Goal: Task Accomplishment & Management: Manage account settings

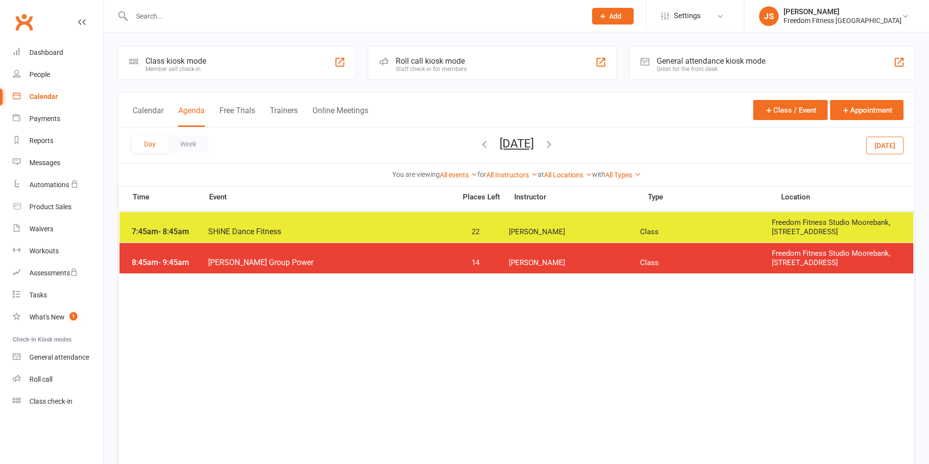
click at [223, 21] on input "text" at bounding box center [354, 16] width 451 height 14
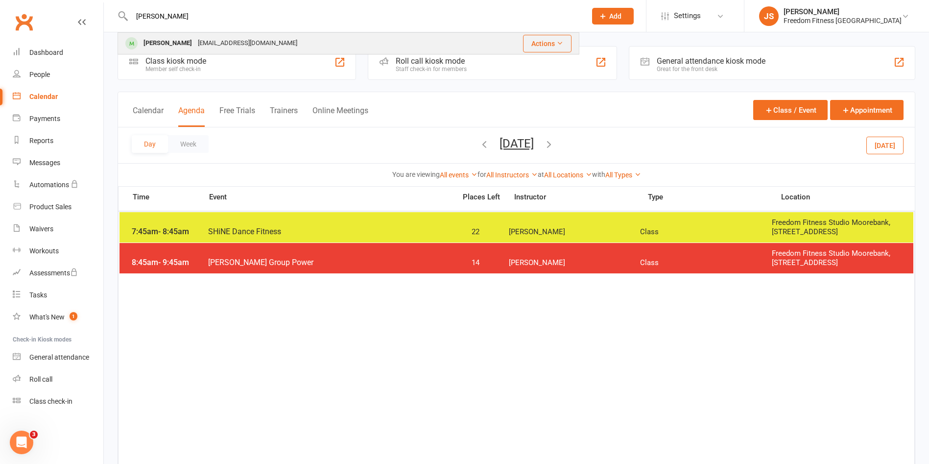
type input "[PERSON_NAME]"
click at [176, 41] on div "[PERSON_NAME]" at bounding box center [168, 43] width 54 height 14
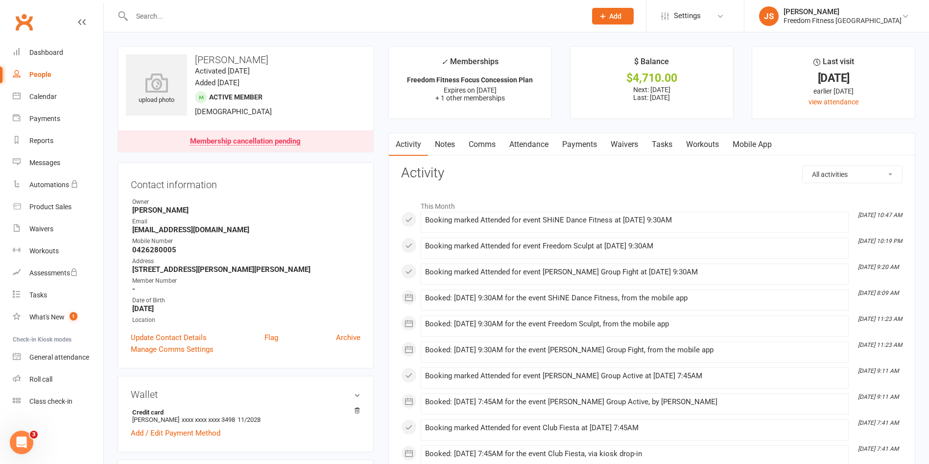
click at [574, 140] on link "Payments" at bounding box center [579, 144] width 48 height 23
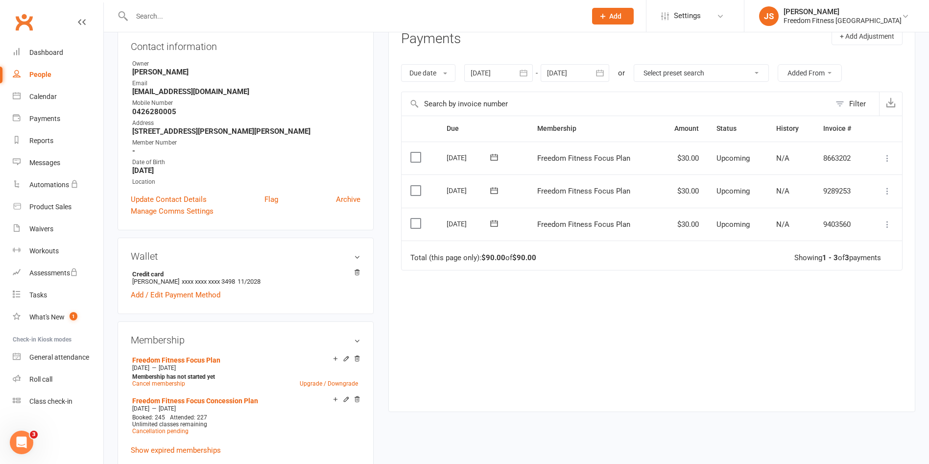
scroll to position [73, 0]
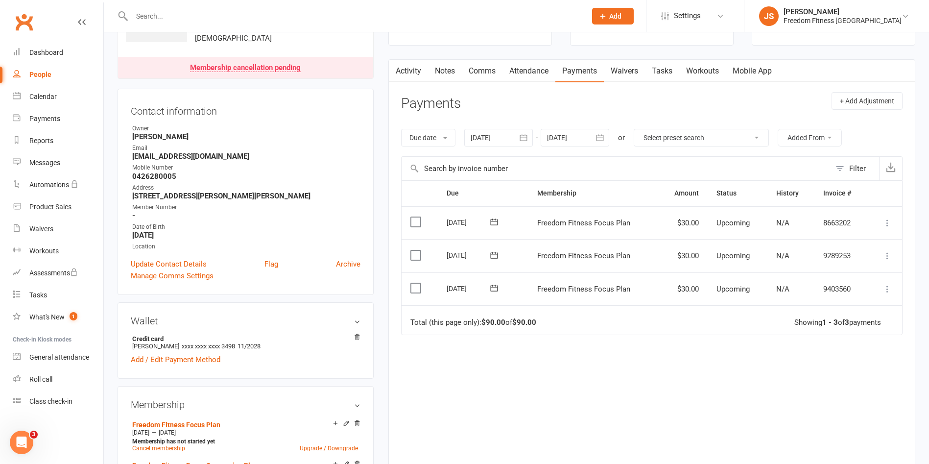
click at [570, 134] on div at bounding box center [575, 138] width 69 height 18
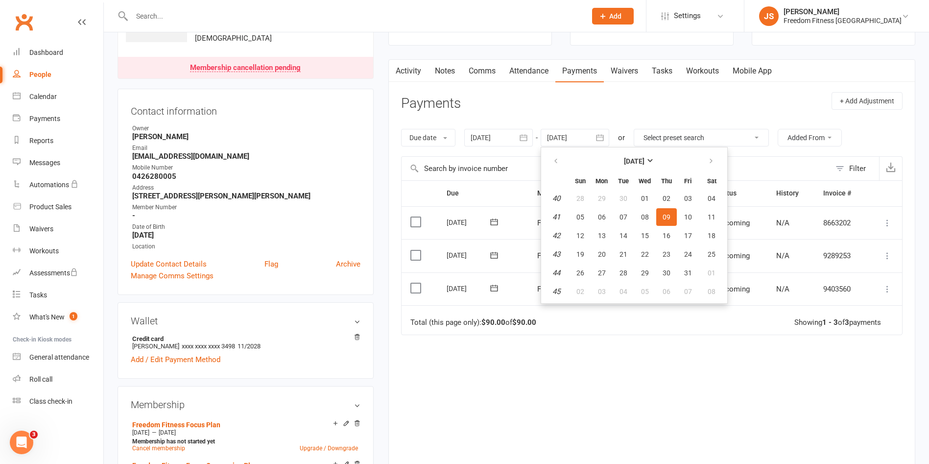
click at [561, 136] on div at bounding box center [575, 138] width 69 height 18
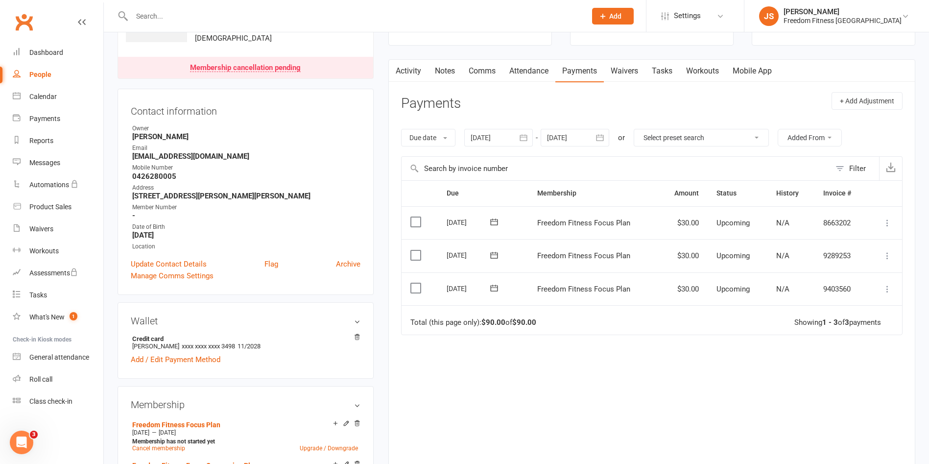
click at [511, 139] on div at bounding box center [498, 138] width 69 height 18
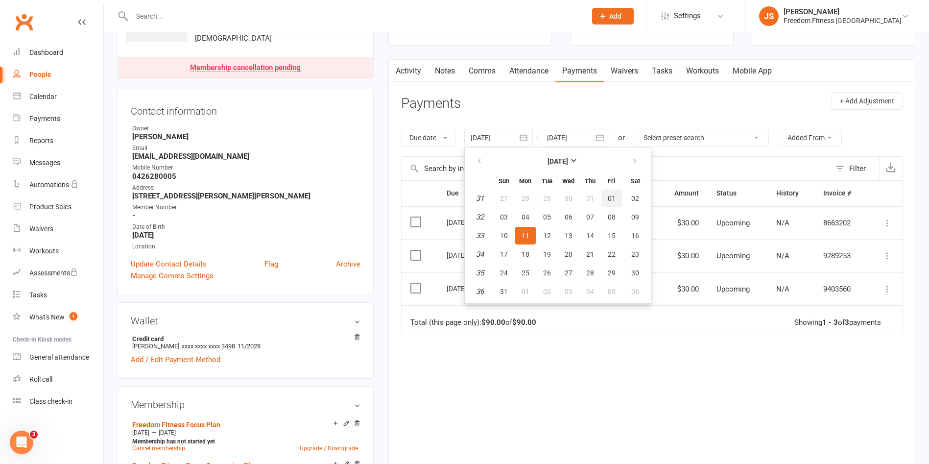
click at [615, 199] on span "01" at bounding box center [612, 198] width 8 height 8
type input "[DATE]"
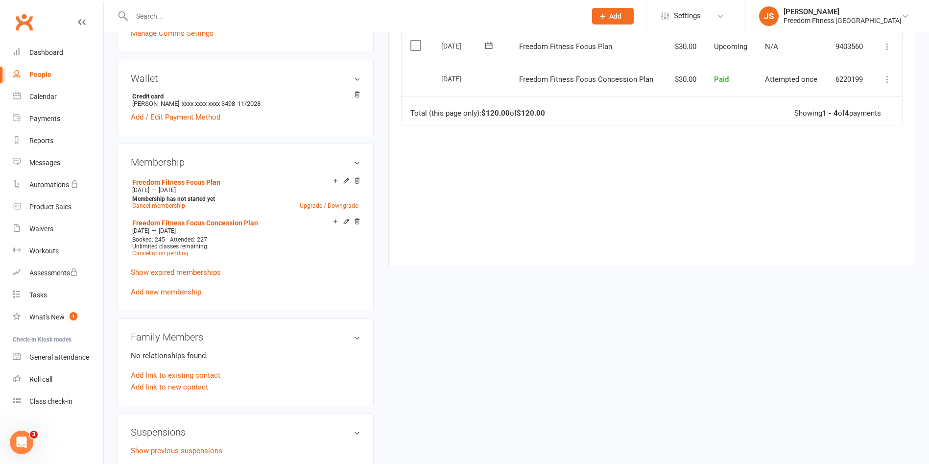
scroll to position [294, 0]
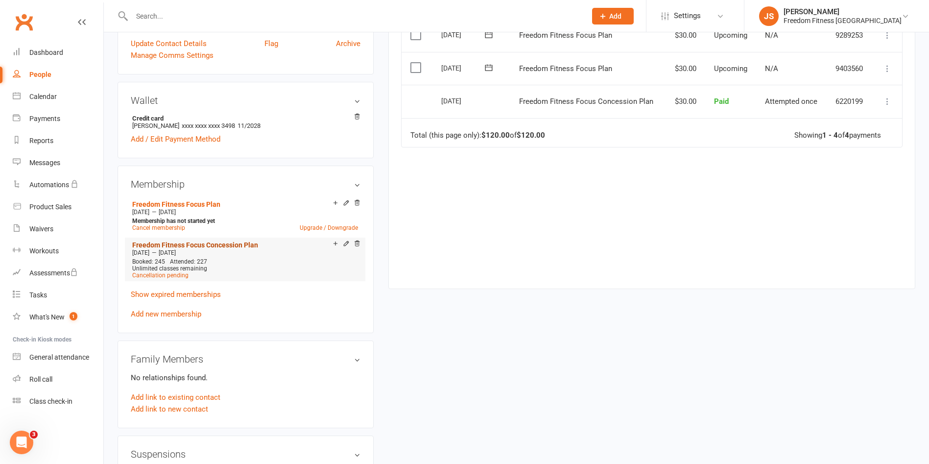
click at [214, 245] on link "Freedom Fitness Focus Concession Plan" at bounding box center [195, 245] width 126 height 8
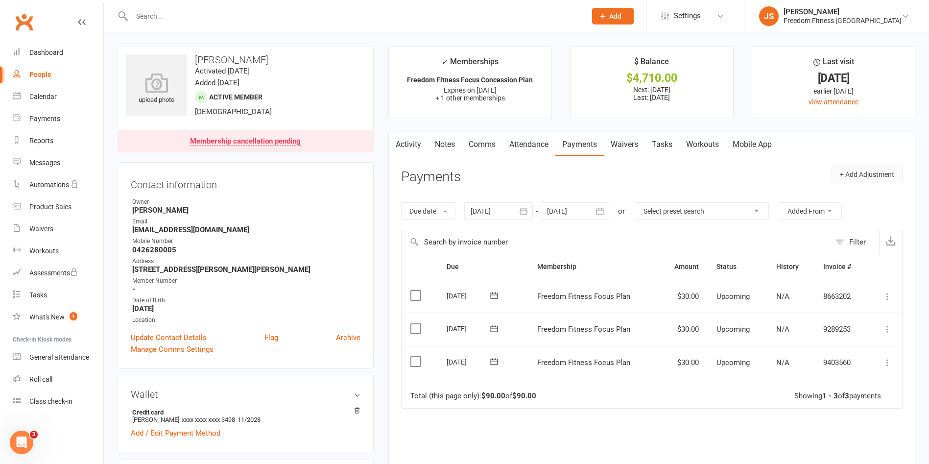
click at [855, 181] on button "+ Add Adjustment" at bounding box center [867, 175] width 71 height 18
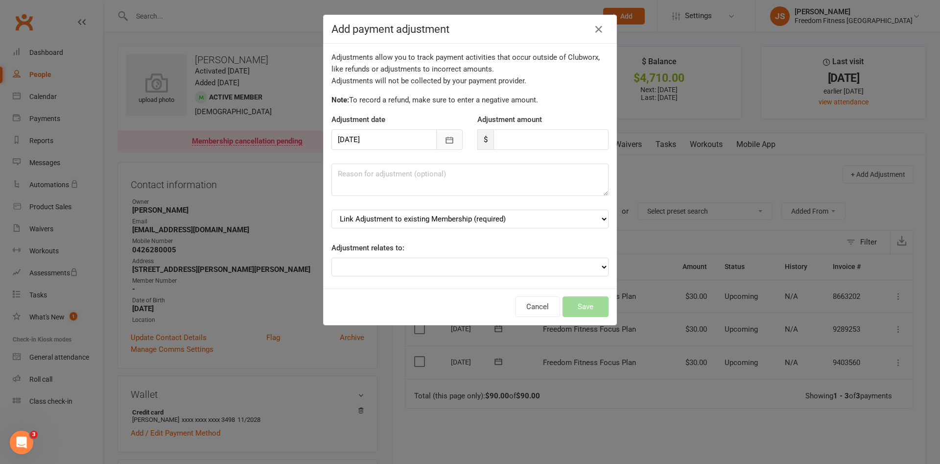
click at [445, 139] on icon "button" at bounding box center [450, 140] width 10 height 10
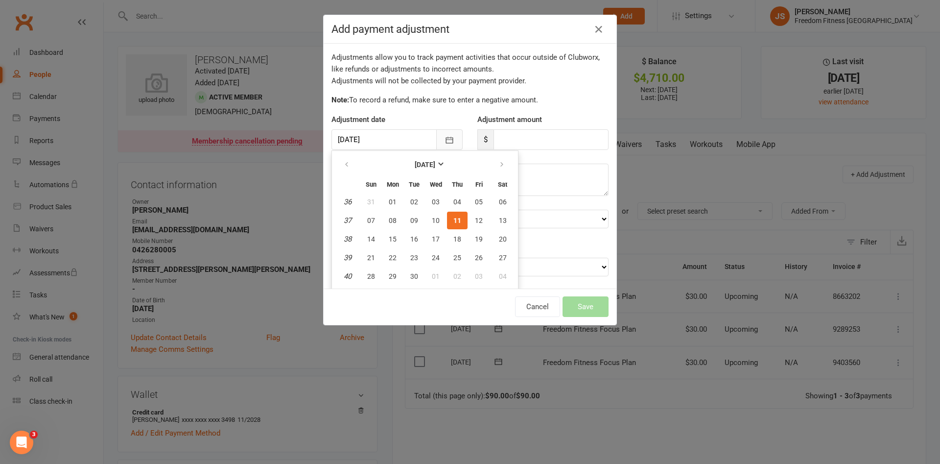
scroll to position [16, 0]
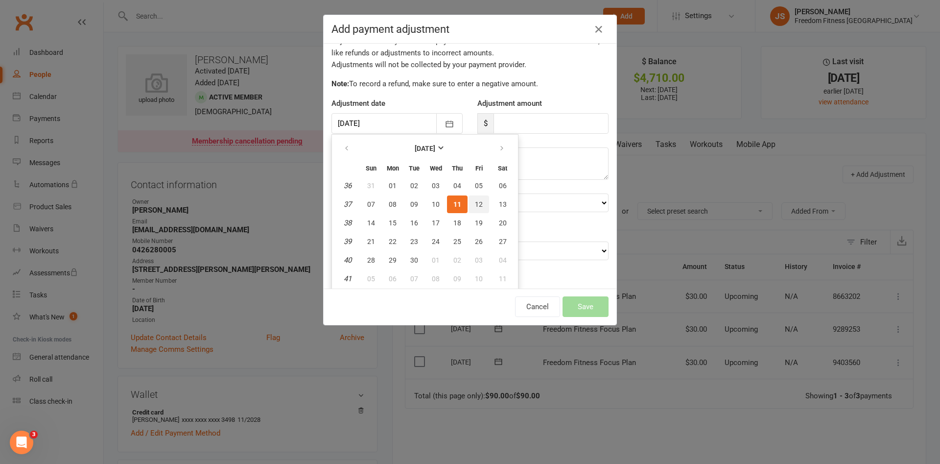
click at [476, 200] on span "12" at bounding box center [479, 204] width 8 height 8
type input "[DATE]"
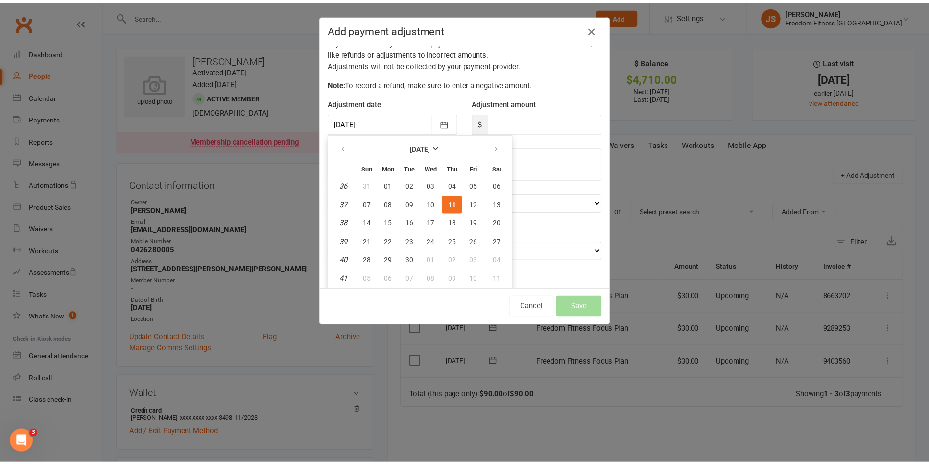
scroll to position [9, 0]
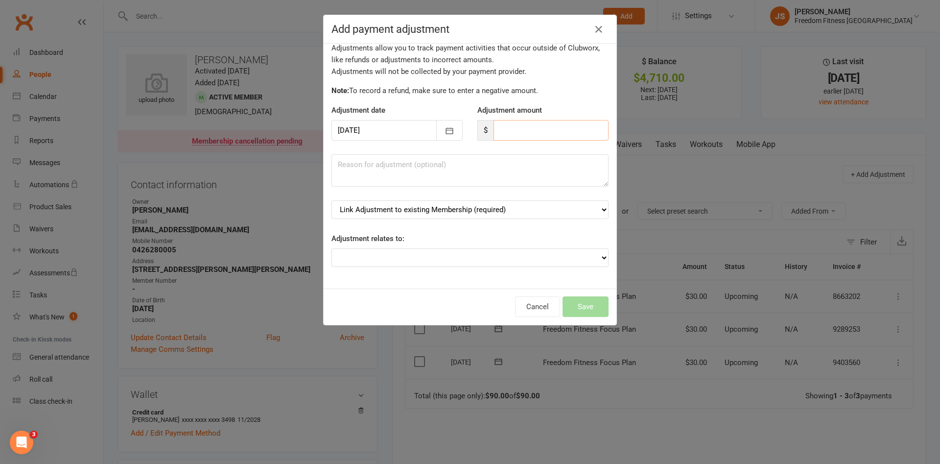
click at [507, 128] on input "number" at bounding box center [551, 130] width 115 height 21
type input "30"
click at [448, 249] on select "Adjustment for an Autopayment Cash adjustment POS Sale adjustment Other adjustm…" at bounding box center [470, 257] width 277 height 19
select select "0"
click at [332, 248] on select "Adjustment for an Autopayment Cash adjustment POS Sale adjustment Other adjustm…" at bounding box center [470, 257] width 277 height 19
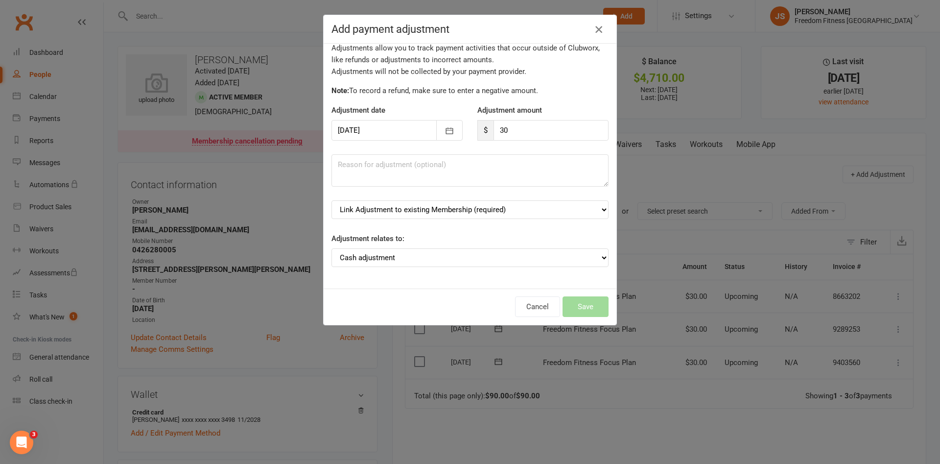
drag, startPoint x: 597, startPoint y: 27, endPoint x: 598, endPoint y: 66, distance: 38.2
click at [597, 27] on icon "button" at bounding box center [599, 30] width 12 height 12
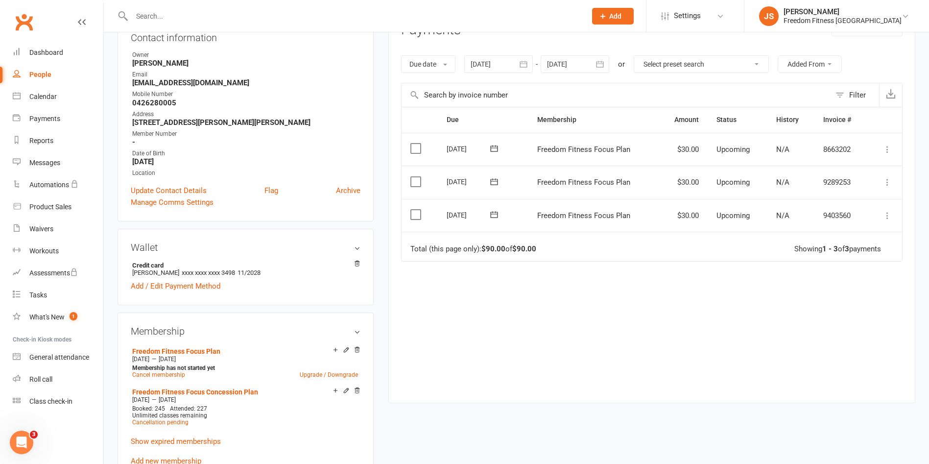
scroll to position [220, 0]
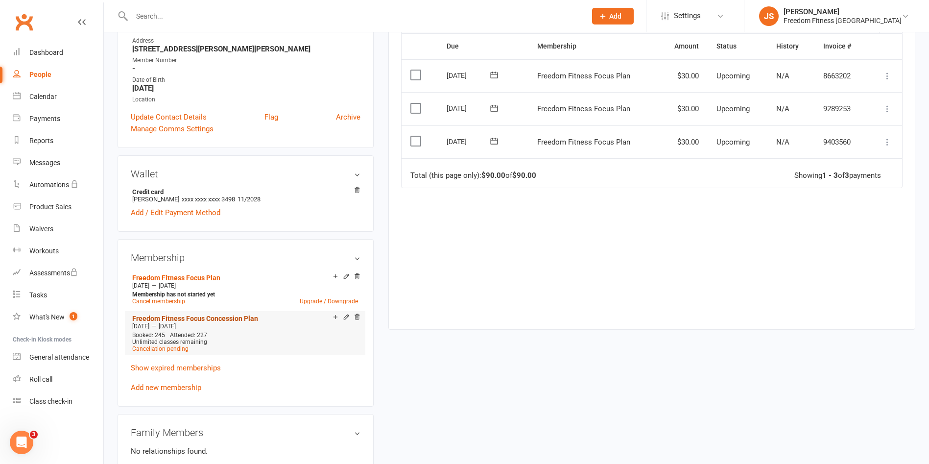
click at [222, 316] on link "Freedom Fitness Focus Concession Plan" at bounding box center [195, 318] width 126 height 8
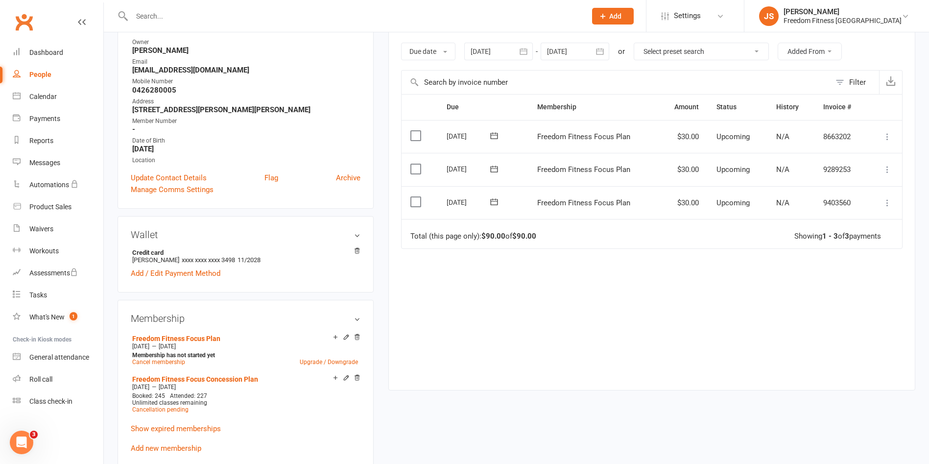
scroll to position [294, 0]
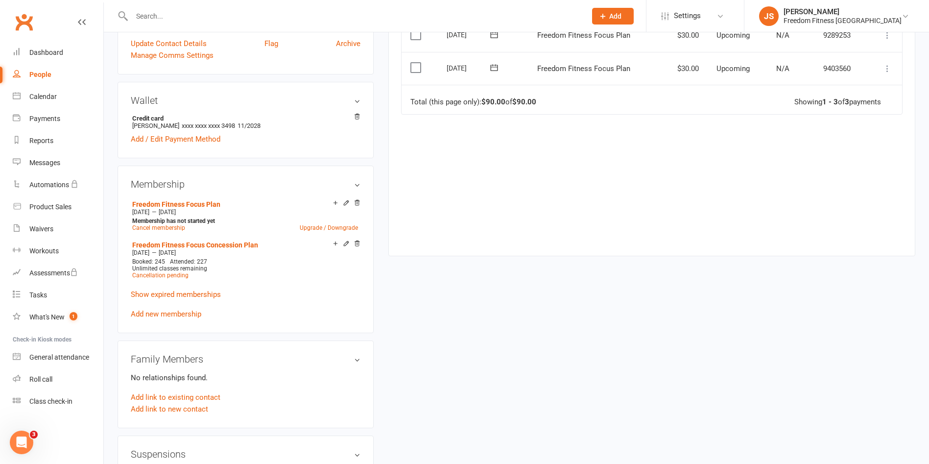
click at [345, 243] on icon at bounding box center [346, 243] width 4 height 4
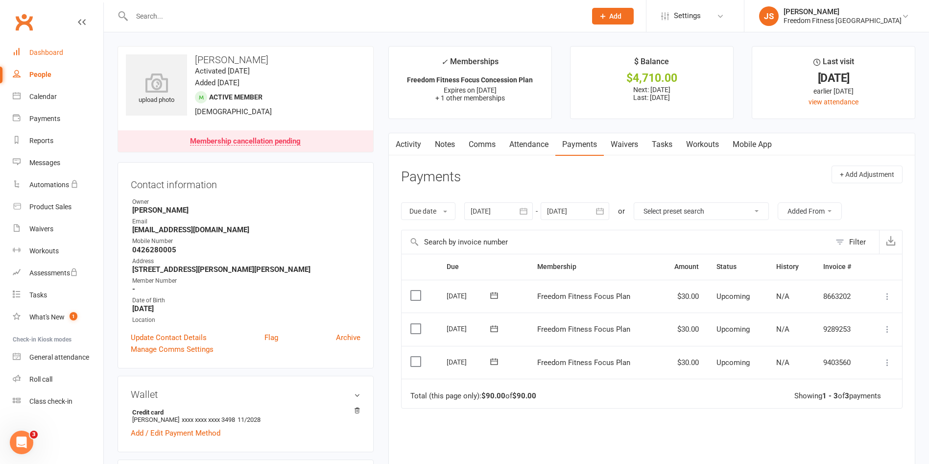
drag, startPoint x: 44, startPoint y: 53, endPoint x: 72, endPoint y: 60, distance: 29.6
click at [43, 53] on div "Dashboard" at bounding box center [46, 52] width 34 height 8
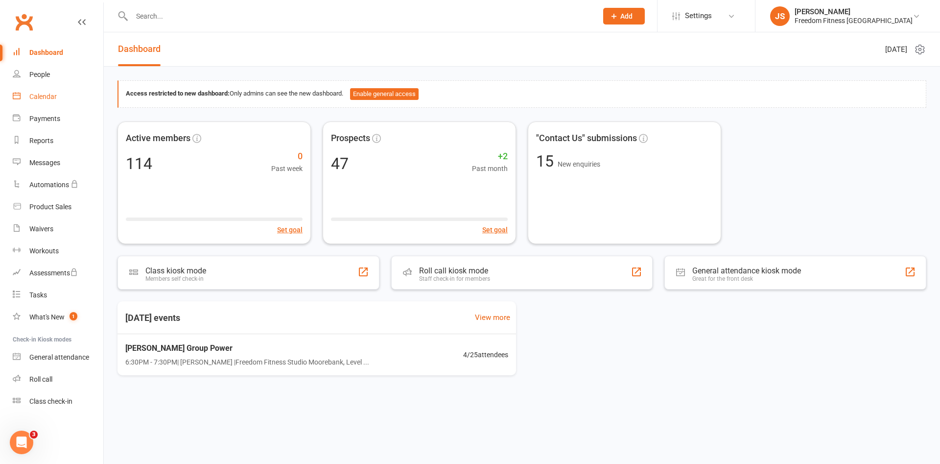
click at [45, 100] on div "Calendar" at bounding box center [42, 97] width 27 height 8
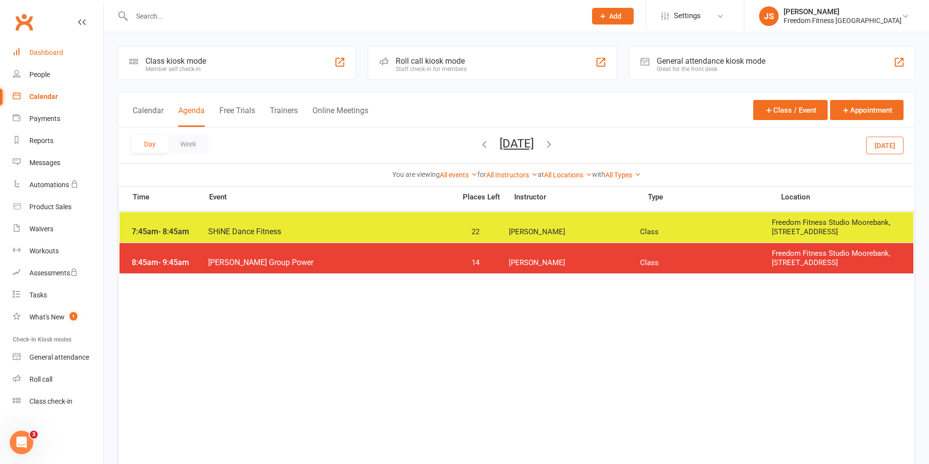
click at [48, 47] on link "Dashboard" at bounding box center [58, 53] width 91 height 22
